Goal: Navigation & Orientation: Find specific page/section

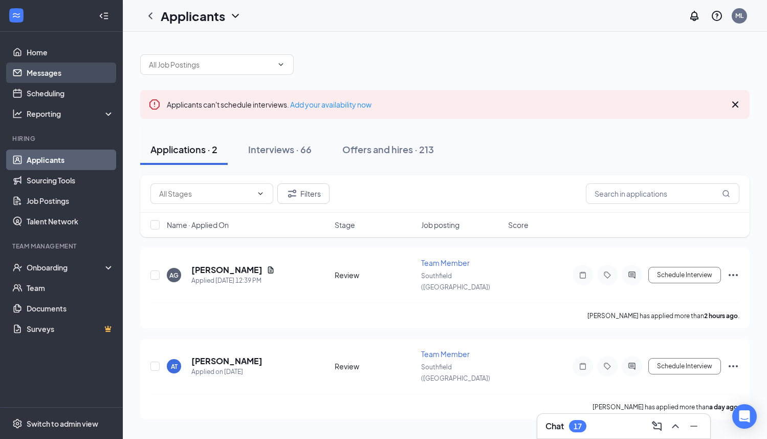
click at [51, 74] on link "Messages" at bounding box center [71, 72] width 88 height 20
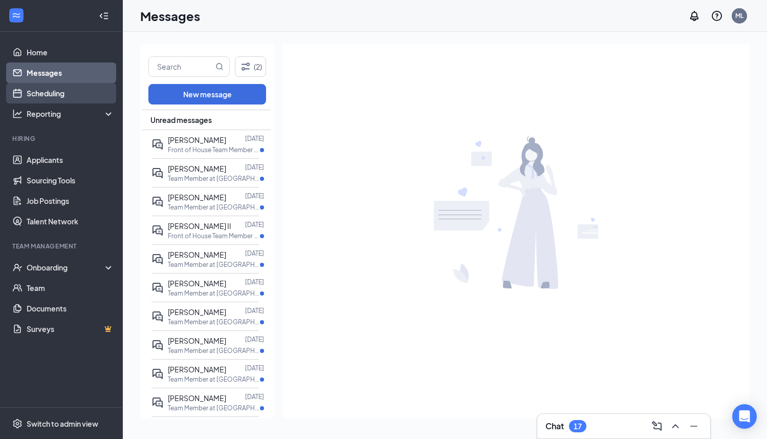
click at [50, 96] on link "Scheduling" at bounding box center [71, 93] width 88 height 20
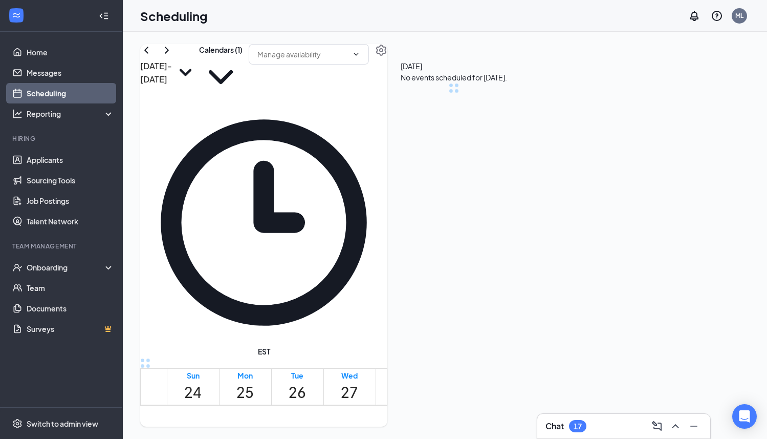
scroll to position [503, 0]
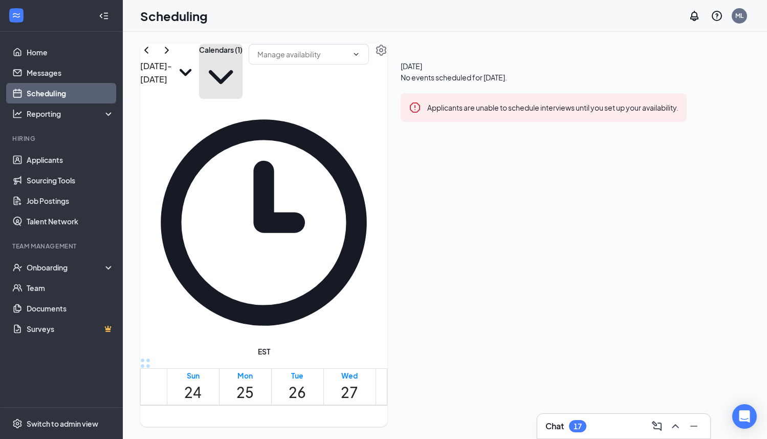
click at [243, 68] on button "Calendars (1)" at bounding box center [221, 71] width 44 height 55
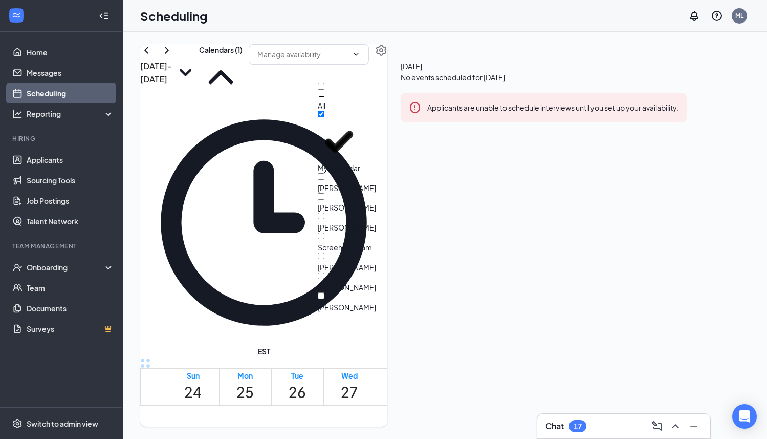
click at [334, 88] on div "All" at bounding box center [364, 97] width 92 height 28
checkbox input "true"
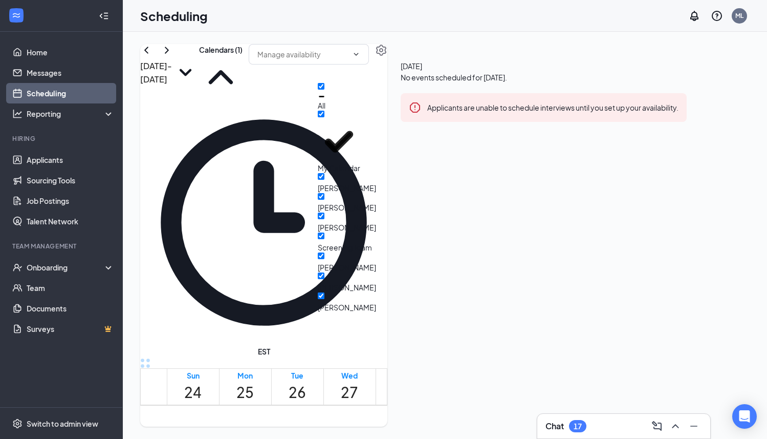
checkbox input "true"
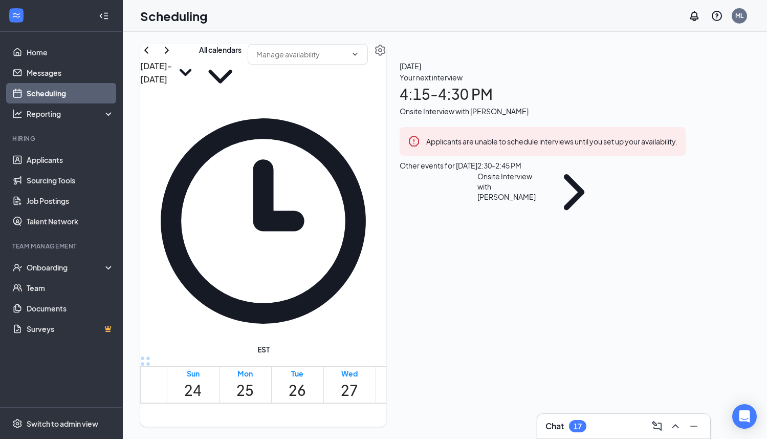
click at [315, 45] on div "[DATE] - [DATE] All calendars EST Sun 24 Mon 25 Tue 26 Wed 27 Thu 28 Fri 29 Sat…" at bounding box center [263, 235] width 246 height 382
click at [38, 155] on link "Applicants" at bounding box center [71, 160] width 88 height 20
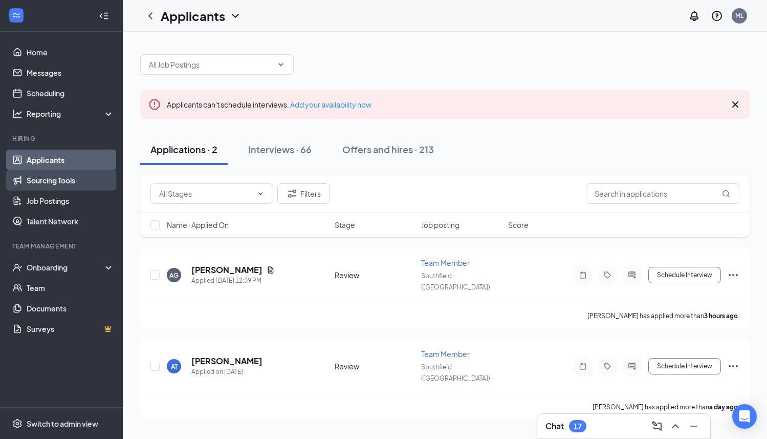
click at [49, 177] on link "Sourcing Tools" at bounding box center [71, 180] width 88 height 20
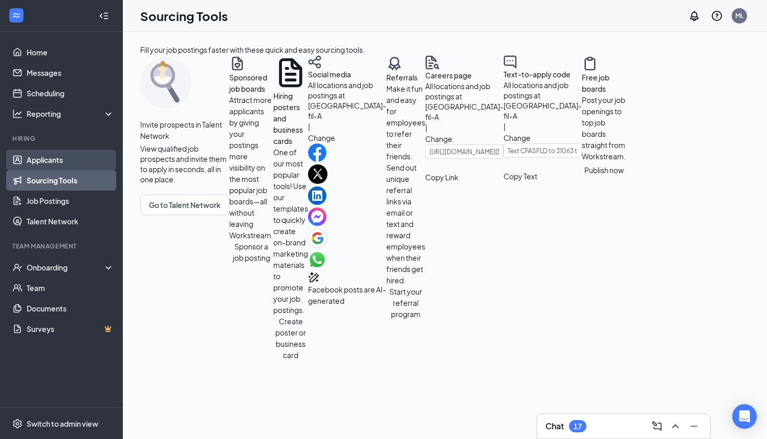
click at [46, 154] on link "Applicants" at bounding box center [71, 160] width 88 height 20
